Goal: Find specific page/section: Find specific page/section

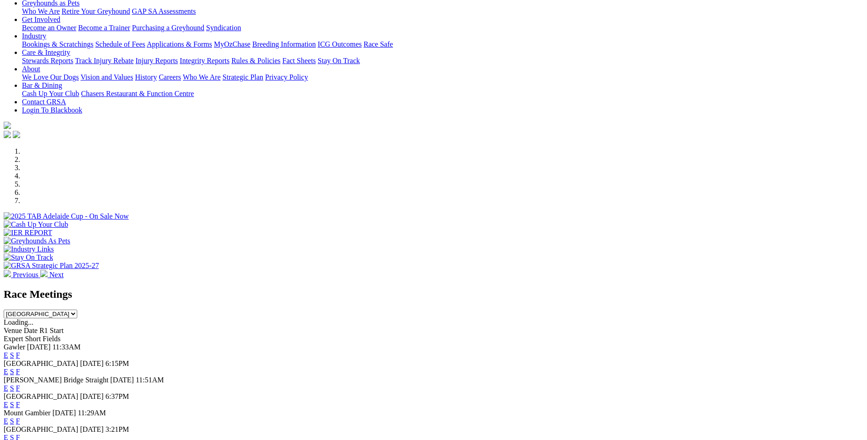
scroll to position [183, 0]
click at [20, 417] on link "F" at bounding box center [18, 421] width 4 height 8
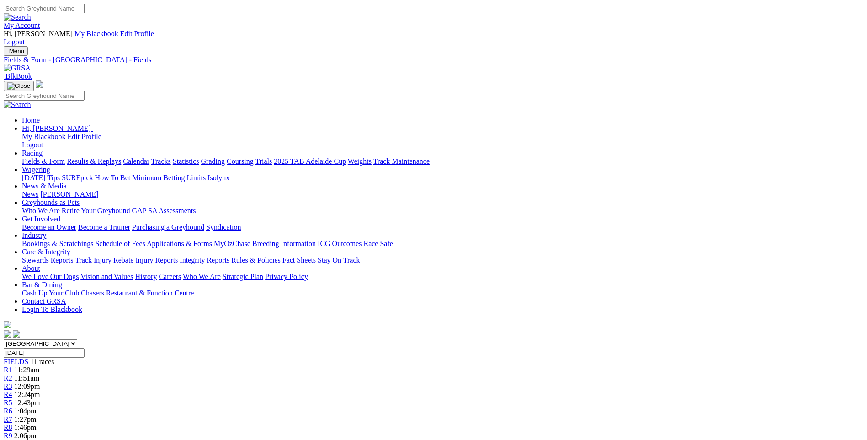
click at [225, 157] on link "Grading" at bounding box center [213, 161] width 24 height 8
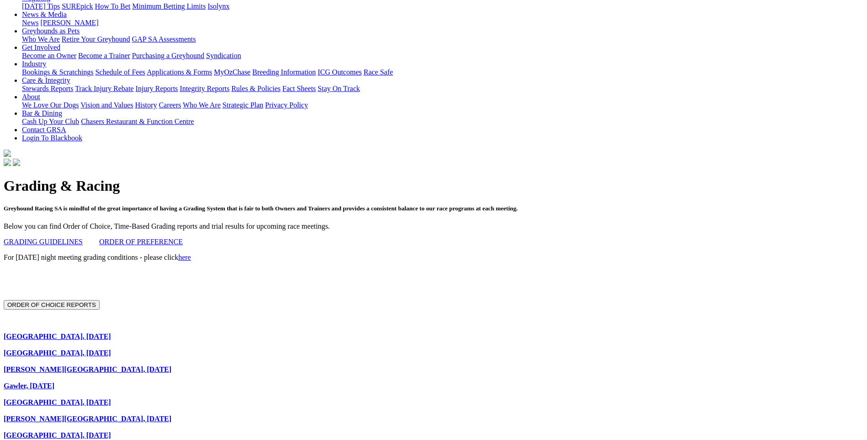
scroll to position [183, 0]
